Goal: Find specific page/section

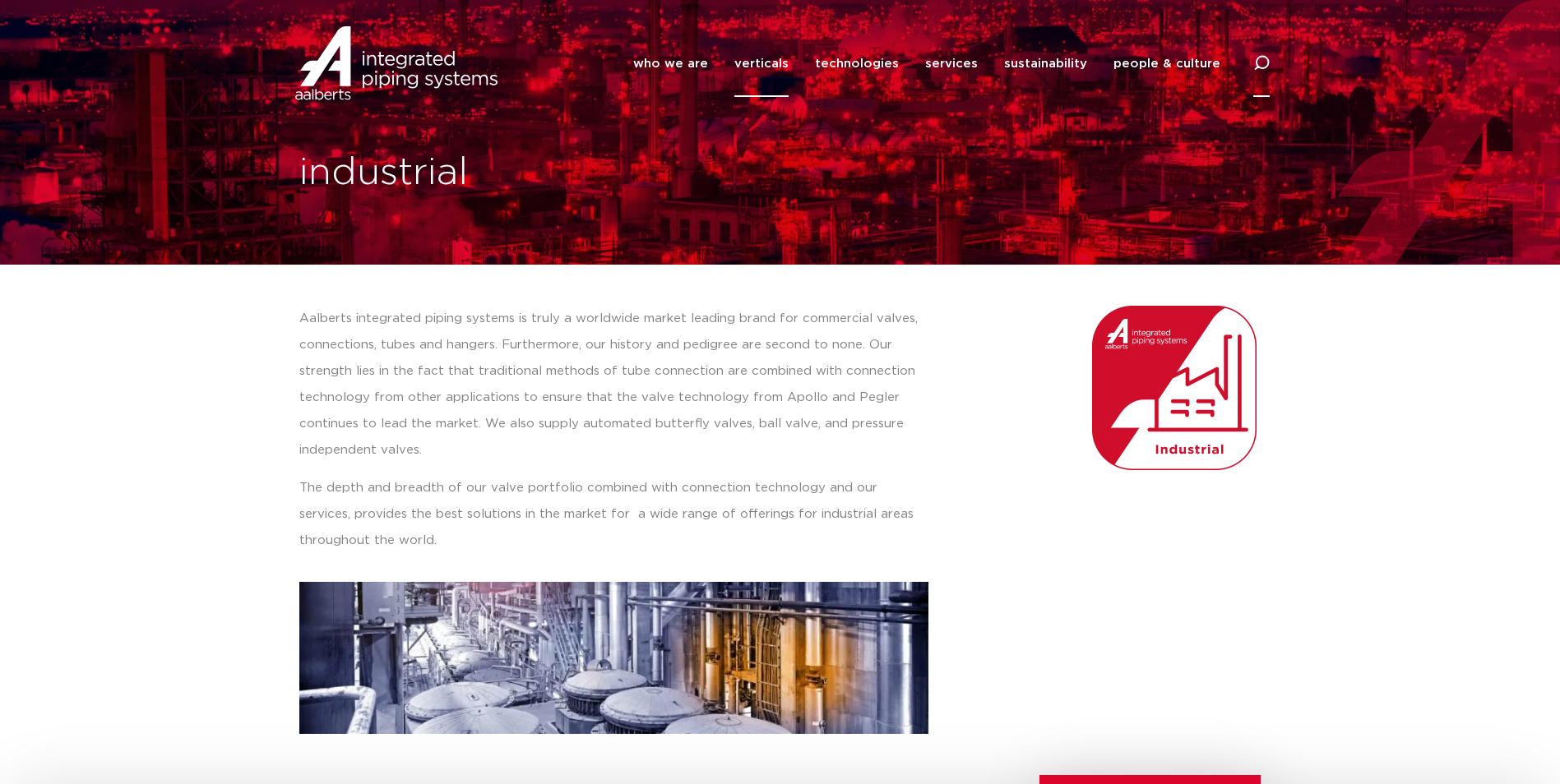
click at [1261, 59] on icon at bounding box center [1261, 63] width 16 height 16
click at [1056, 65] on input "Search" at bounding box center [1138, 62] width 263 height 38
type input "6A"
click button "Search" at bounding box center [0, 0] width 0 height 0
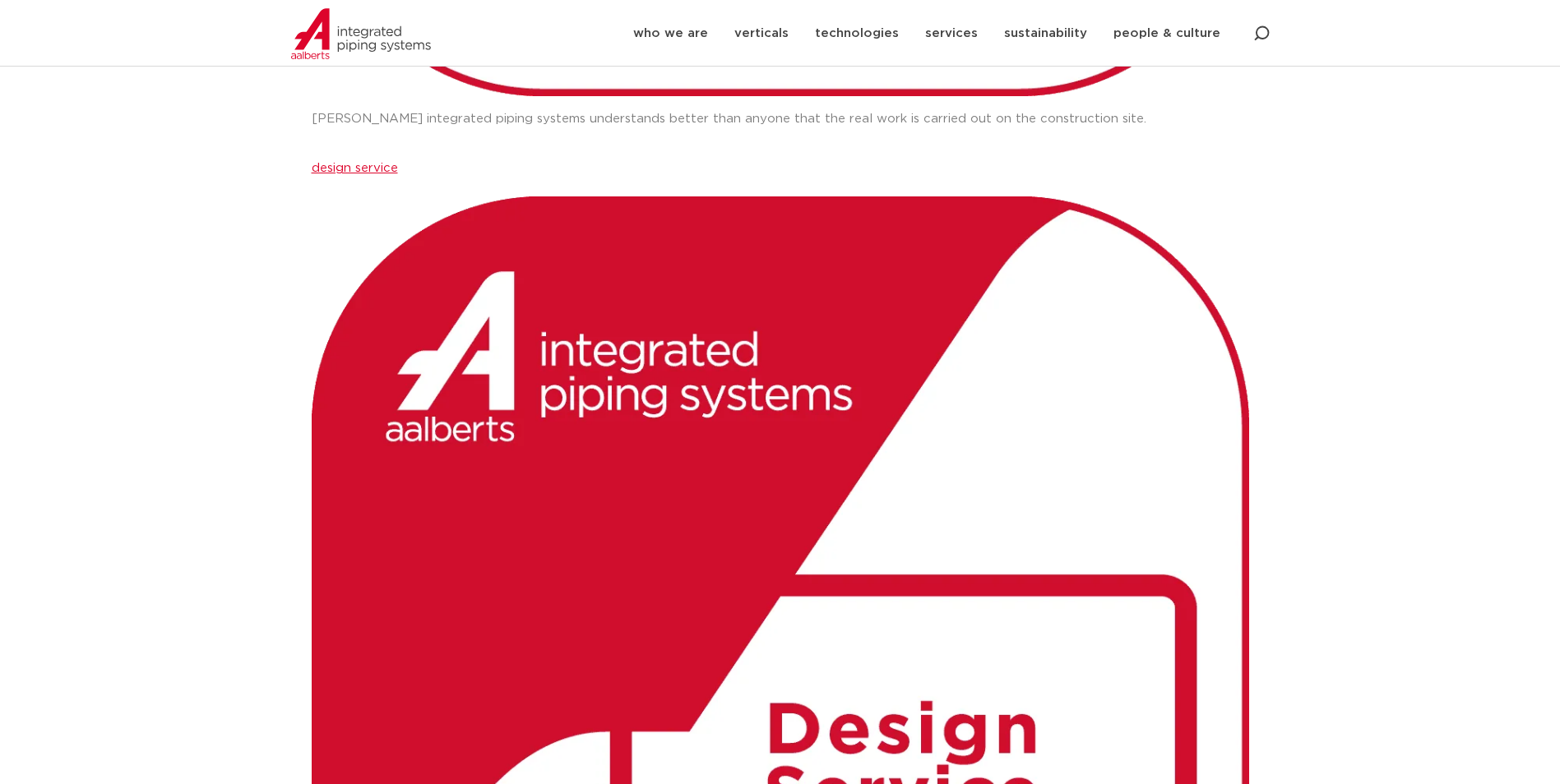
scroll to position [575, 0]
